Goal: Book appointment/travel/reservation

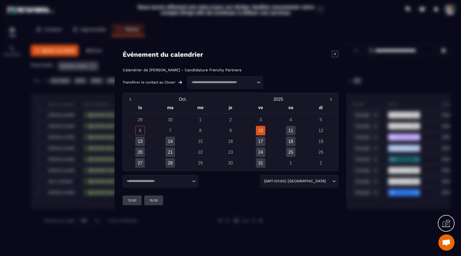
click at [264, 130] on div "10" at bounding box center [260, 130] width 9 height 9
click at [161, 185] on div "Loading..." at bounding box center [160, 181] width 75 height 12
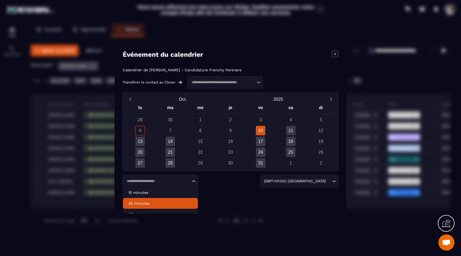
click at [159, 201] on p "30 minutes" at bounding box center [160, 202] width 64 height 5
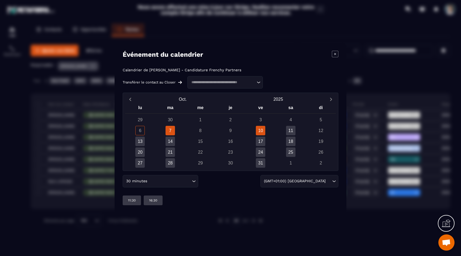
click at [263, 132] on div "10" at bounding box center [260, 130] width 9 height 9
click at [186, 178] on input "Search for option" at bounding box center [169, 181] width 42 height 6
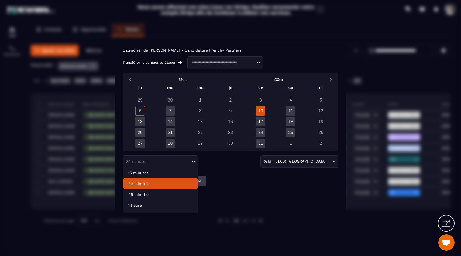
scroll to position [28, 0]
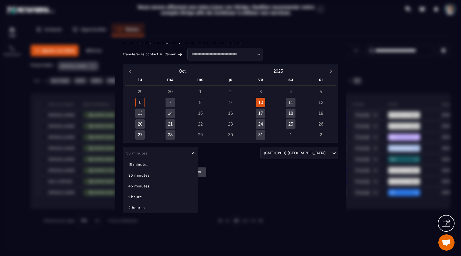
click at [235, 160] on div "Calendrier de [PERSON_NAME] - Candidature Frenchy Partners Transférer le contac…" at bounding box center [231, 108] width 216 height 137
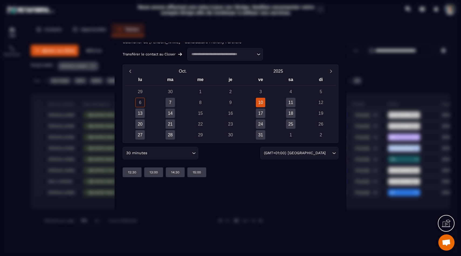
scroll to position [0, 0]
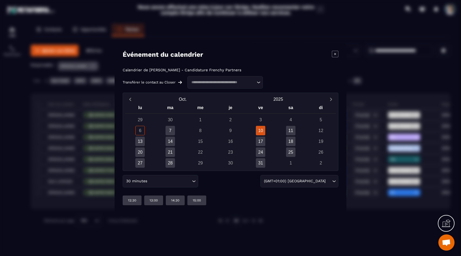
click at [260, 132] on div "10" at bounding box center [260, 130] width 9 height 9
click at [160, 200] on div "13:00" at bounding box center [153, 200] width 19 height 10
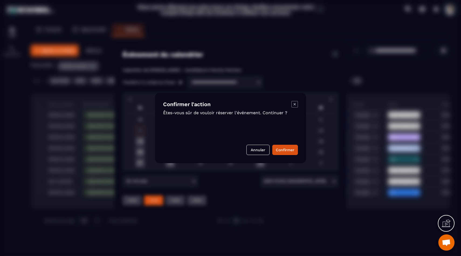
click at [253, 152] on button "Annuler" at bounding box center [257, 149] width 23 height 10
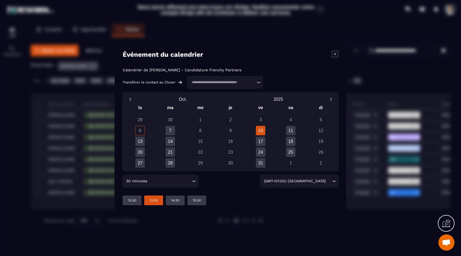
click at [175, 178] on input "Search for option" at bounding box center [169, 181] width 42 height 6
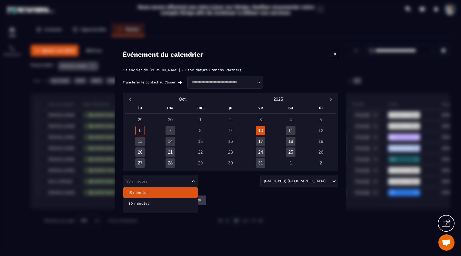
click at [155, 194] on p "15 minutes" at bounding box center [160, 192] width 64 height 5
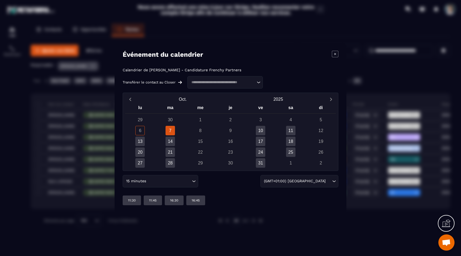
click at [166, 184] on div "15 minutes Loading..." at bounding box center [160, 181] width 75 height 12
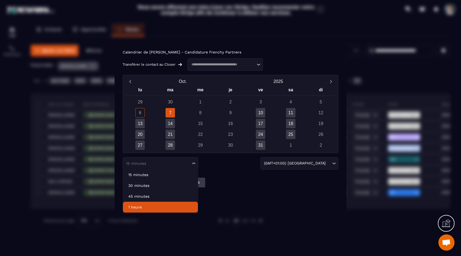
scroll to position [28, 0]
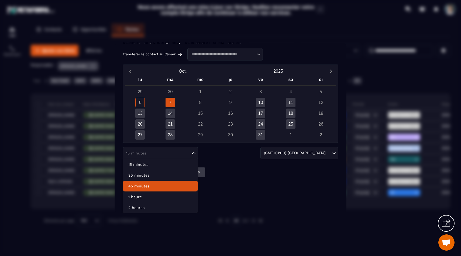
click at [161, 187] on p "45 minutes" at bounding box center [160, 185] width 64 height 5
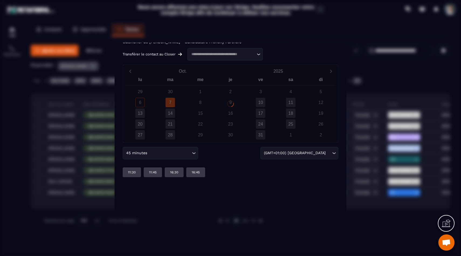
scroll to position [0, 0]
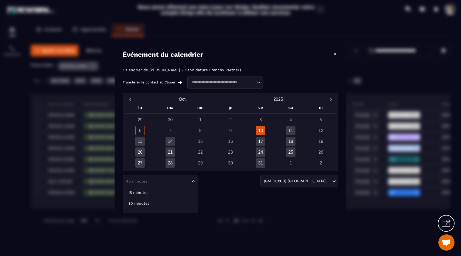
click at [161, 182] on input "Search for option" at bounding box center [158, 180] width 66 height 5
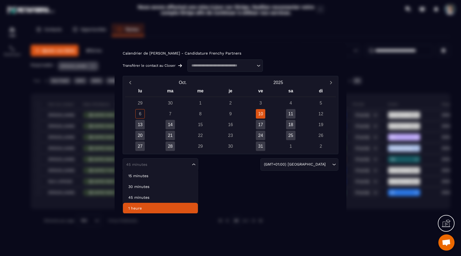
scroll to position [17, 0]
click at [159, 204] on li "1 heure" at bounding box center [160, 207] width 75 height 11
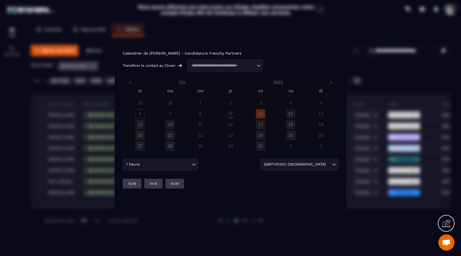
scroll to position [0, 0]
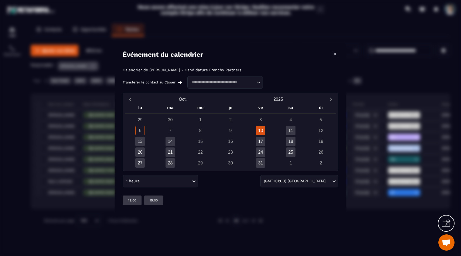
click at [156, 184] on div "1 heure Loading..." at bounding box center [160, 181] width 75 height 12
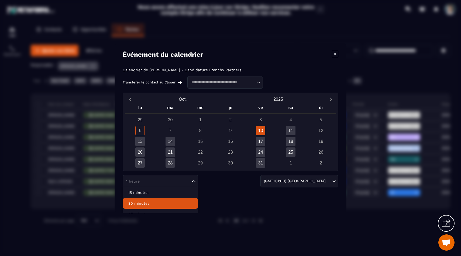
click at [154, 204] on p "30 minutes" at bounding box center [160, 202] width 64 height 5
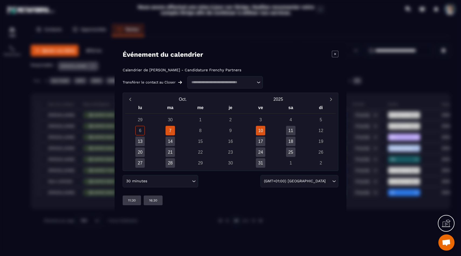
click at [260, 127] on div "10" at bounding box center [260, 130] width 9 height 9
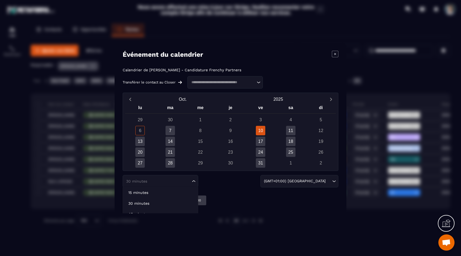
click at [177, 181] on input "Search for option" at bounding box center [158, 180] width 66 height 5
click at [166, 198] on li "30 minutes" at bounding box center [160, 203] width 75 height 11
click at [166, 197] on div "14:30" at bounding box center [175, 200] width 19 height 10
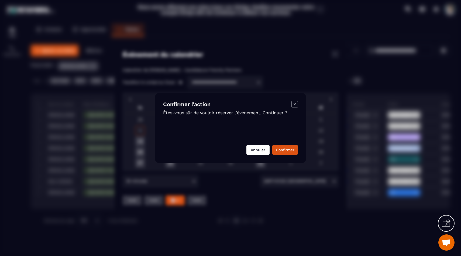
click at [262, 151] on button "Annuler" at bounding box center [257, 149] width 23 height 10
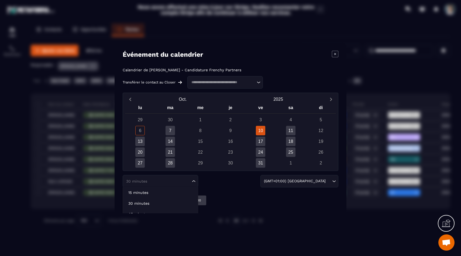
click at [169, 177] on div "30 minutes Loading..." at bounding box center [160, 181] width 75 height 12
click at [165, 190] on p "15 minutes" at bounding box center [160, 192] width 64 height 5
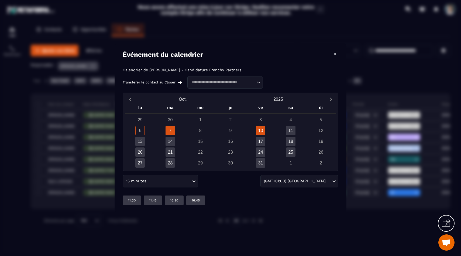
click at [263, 134] on div "10" at bounding box center [260, 130] width 9 height 9
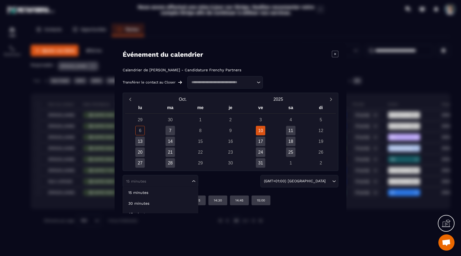
click at [158, 183] on input "Search for option" at bounding box center [158, 180] width 66 height 5
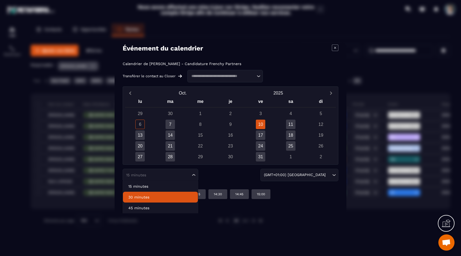
scroll to position [7, 0]
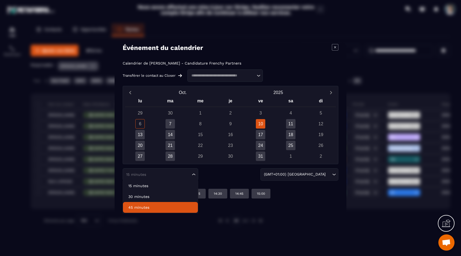
click at [162, 205] on p "45 minutes" at bounding box center [160, 206] width 64 height 5
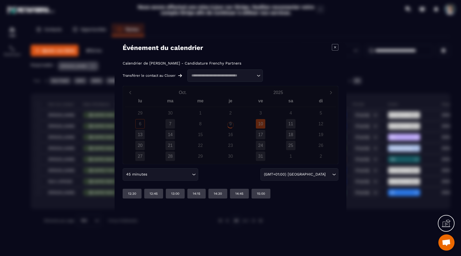
scroll to position [0, 0]
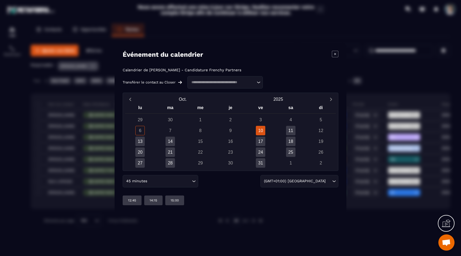
click at [265, 130] on div "10" at bounding box center [260, 130] width 9 height 9
click at [335, 57] on icon "Modal window" at bounding box center [335, 54] width 6 height 6
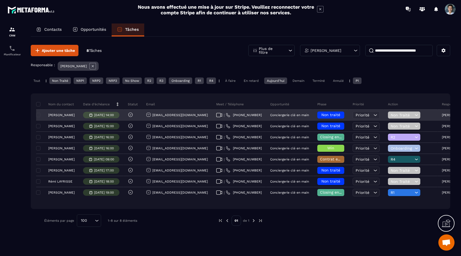
drag, startPoint x: 62, startPoint y: 115, endPoint x: 66, endPoint y: 115, distance: 3.5
click at [62, 115] on p "[PERSON_NAME]" at bounding box center [61, 115] width 26 height 4
